Goal: Information Seeking & Learning: Learn about a topic

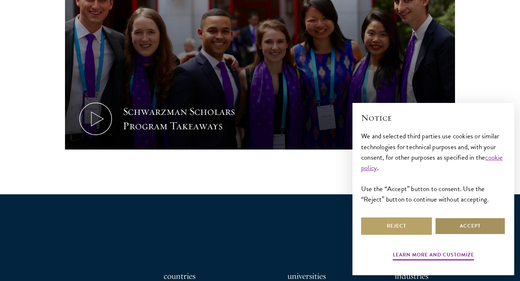
click at [476, 227] on button "Accept" at bounding box center [470, 225] width 71 height 17
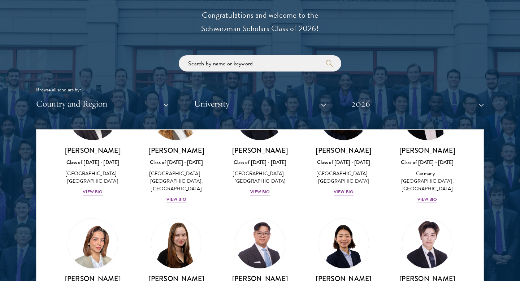
scroll to position [1695, 0]
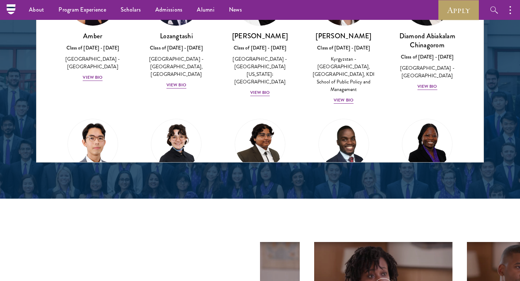
scroll to position [989, 0]
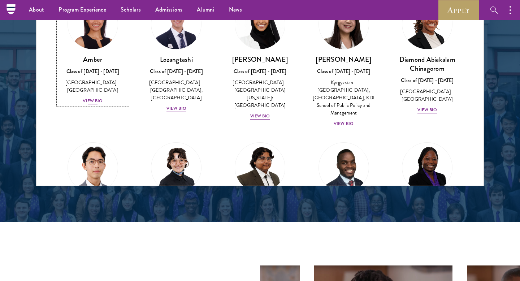
click at [101, 60] on h3 "Amber" at bounding box center [92, 59] width 69 height 9
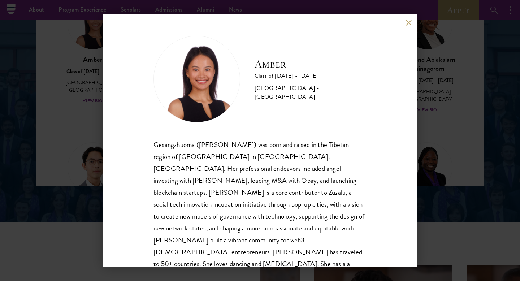
scroll to position [13, 0]
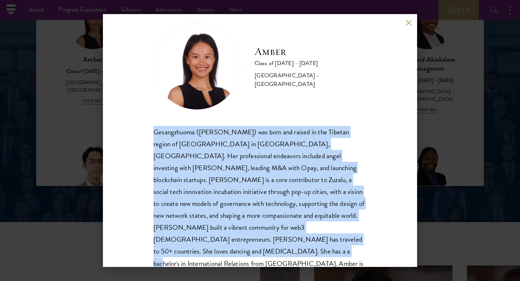
drag, startPoint x: 279, startPoint y: 240, endPoint x: 149, endPoint y: 126, distance: 173.5
click at [149, 126] on div "Amber Class of [DATE] - [DATE] [GEOGRAPHIC_DATA] - [GEOGRAPHIC_DATA] Gesangzhuo…" at bounding box center [260, 140] width 314 height 253
copy div "Gesangzhuoma ([PERSON_NAME]) was born and raised in the Tibetan region of [GEOG…"
click at [408, 22] on button at bounding box center [408, 22] width 6 height 6
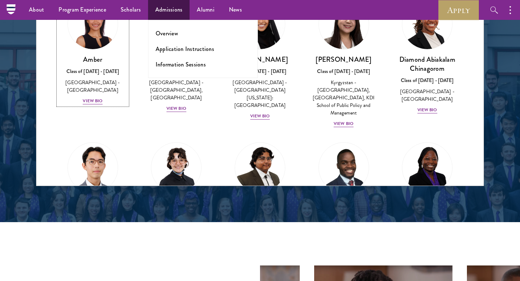
scroll to position [988, 0]
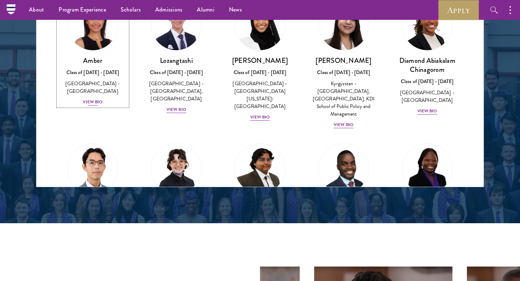
click at [82, 65] on div "Amber Class of [DATE] - [DATE] [GEOGRAPHIC_DATA] - [GEOGRAPHIC_DATA] View Bio" at bounding box center [92, 81] width 69 height 50
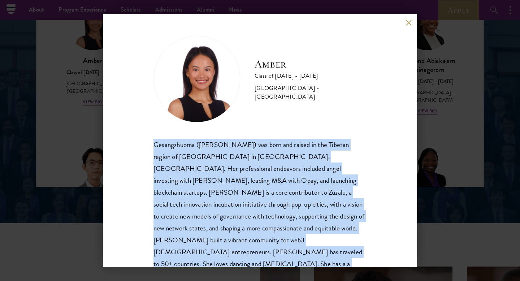
drag, startPoint x: 155, startPoint y: 144, endPoint x: 311, endPoint y: 252, distance: 189.5
click at [311, 252] on div "Gesangzhuoma ([PERSON_NAME]) was born and raised in the Tibetan region of [GEOG…" at bounding box center [259, 216] width 213 height 155
copy div "Gesangzhuoma ([PERSON_NAME]) was born and raised in the Tibetan region of [GEOG…"
